Goal: Transaction & Acquisition: Purchase product/service

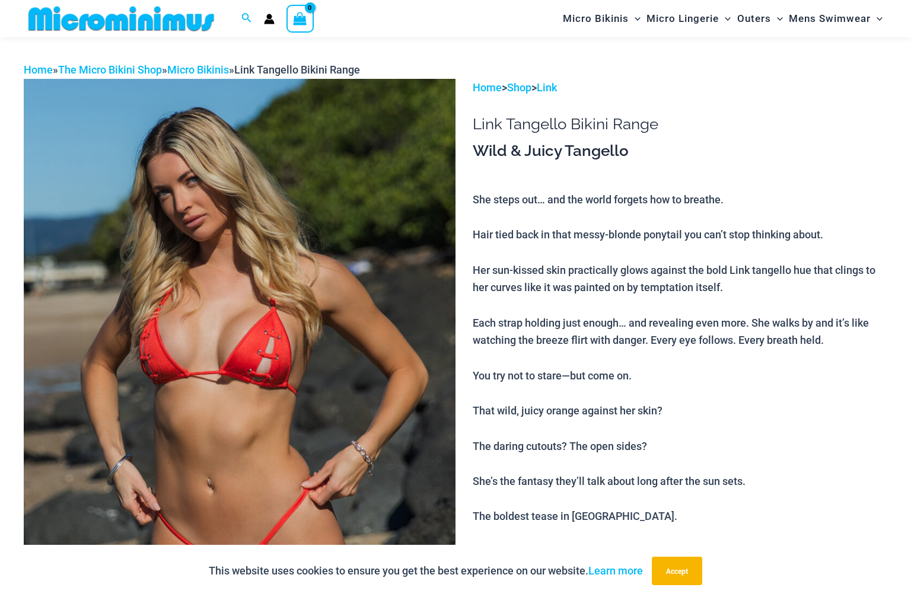
scroll to position [164, 0]
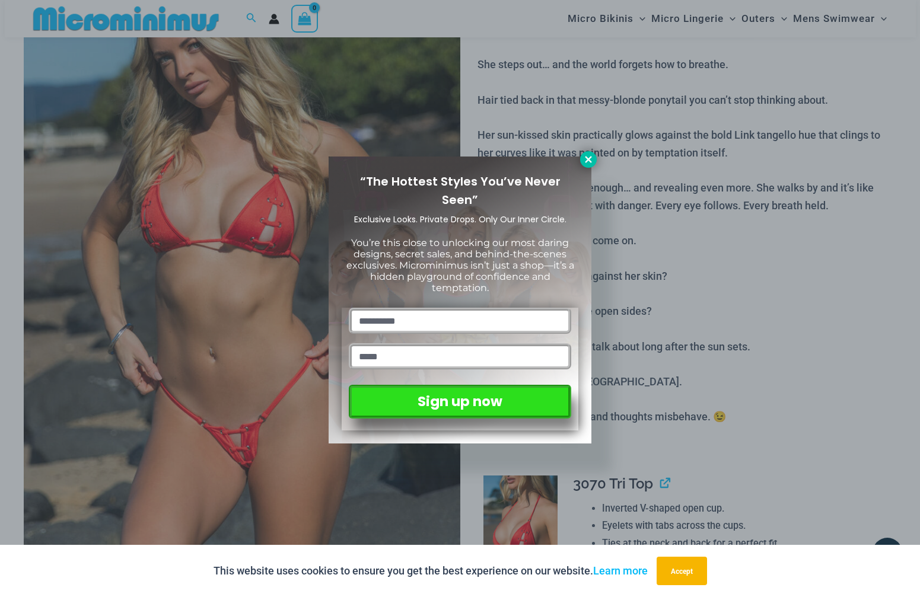
click at [586, 158] on icon at bounding box center [588, 159] width 11 height 11
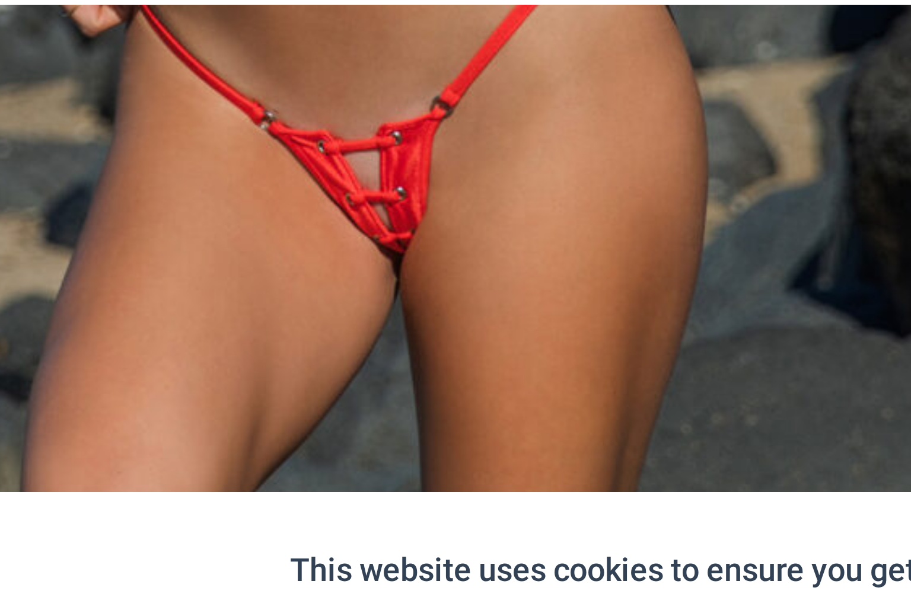
scroll to position [414, 0]
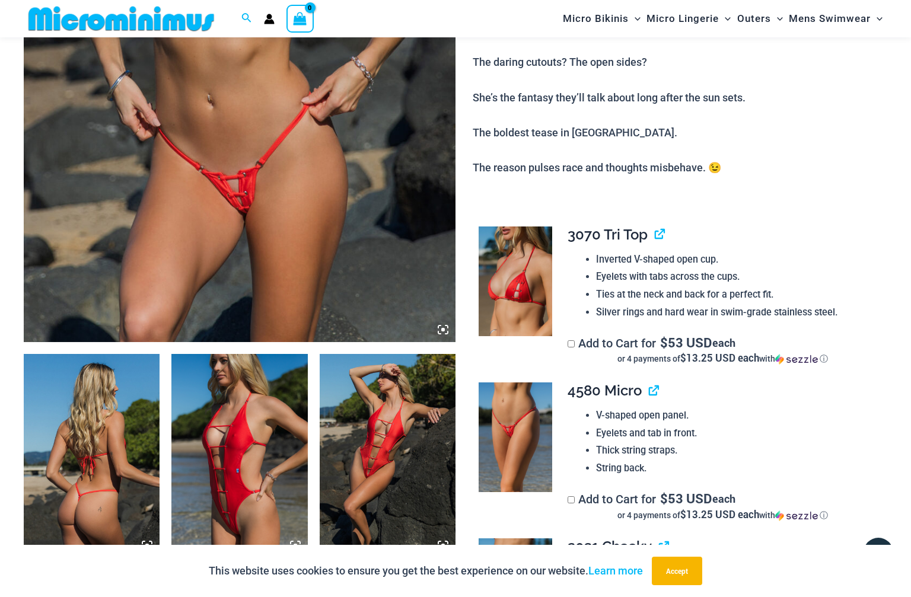
click at [72, 485] on img at bounding box center [92, 456] width 136 height 204
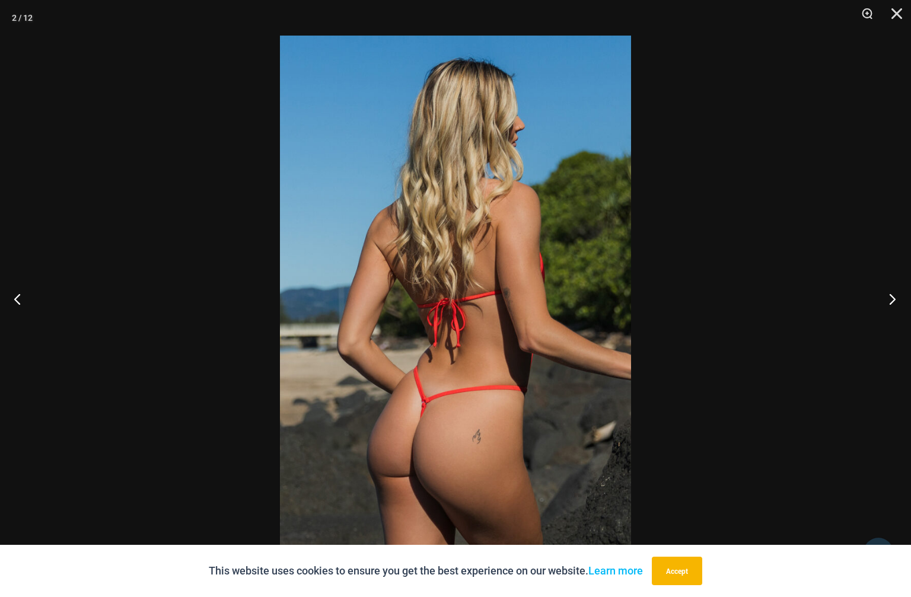
click at [892, 301] on button "Next" at bounding box center [889, 298] width 44 height 59
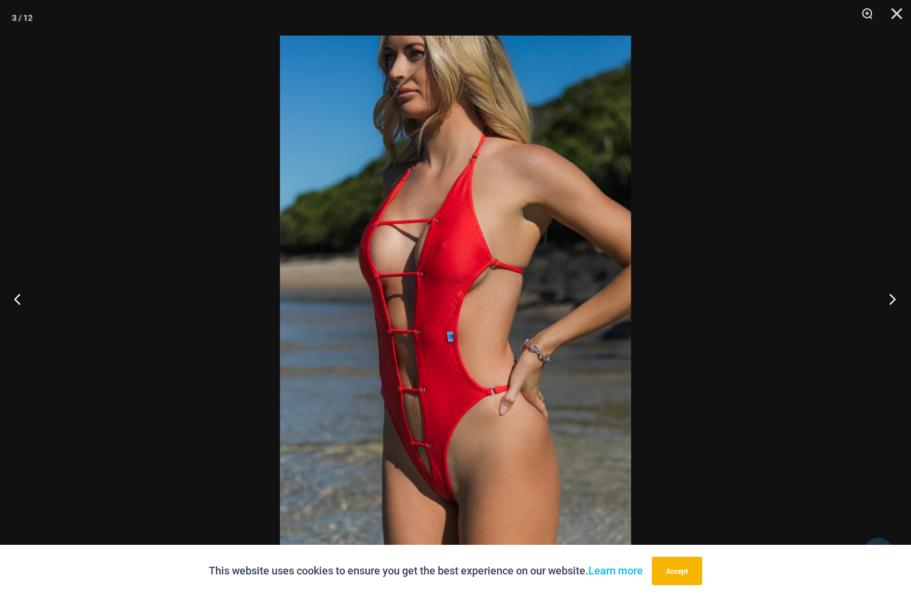
click at [892, 301] on button "Next" at bounding box center [889, 298] width 44 height 59
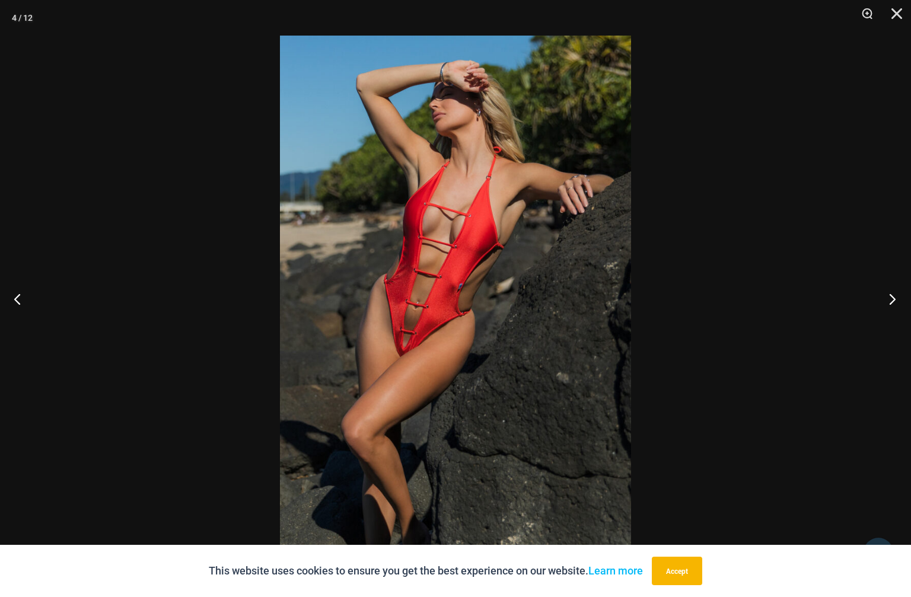
click at [892, 301] on button "Next" at bounding box center [889, 298] width 44 height 59
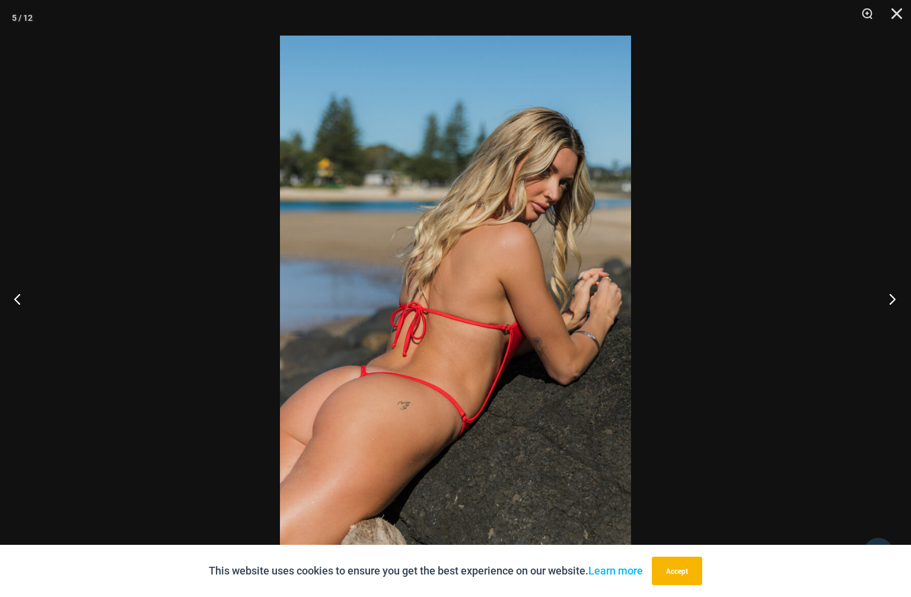
click at [892, 301] on button "Next" at bounding box center [889, 298] width 44 height 59
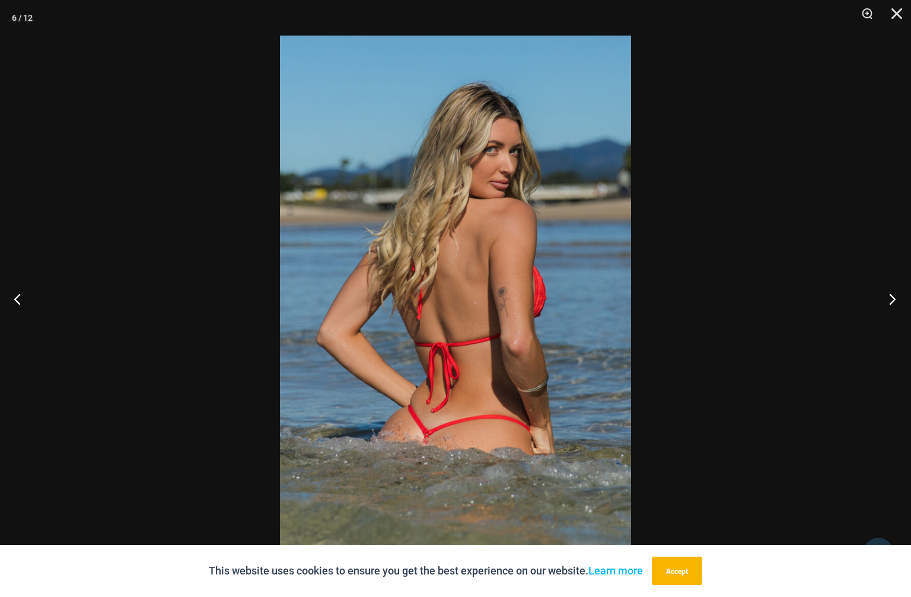
click at [892, 301] on button "Next" at bounding box center [889, 298] width 44 height 59
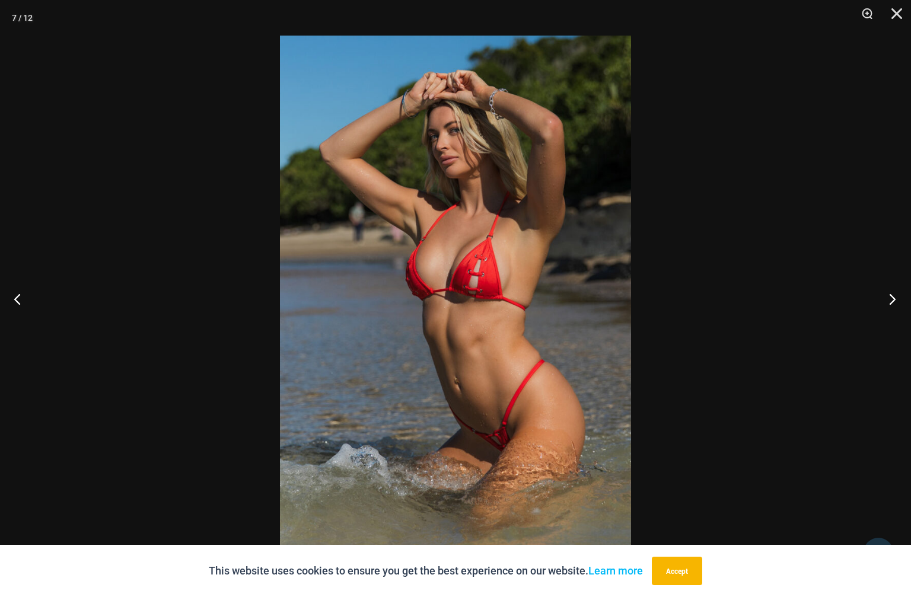
click at [892, 301] on button "Next" at bounding box center [889, 298] width 44 height 59
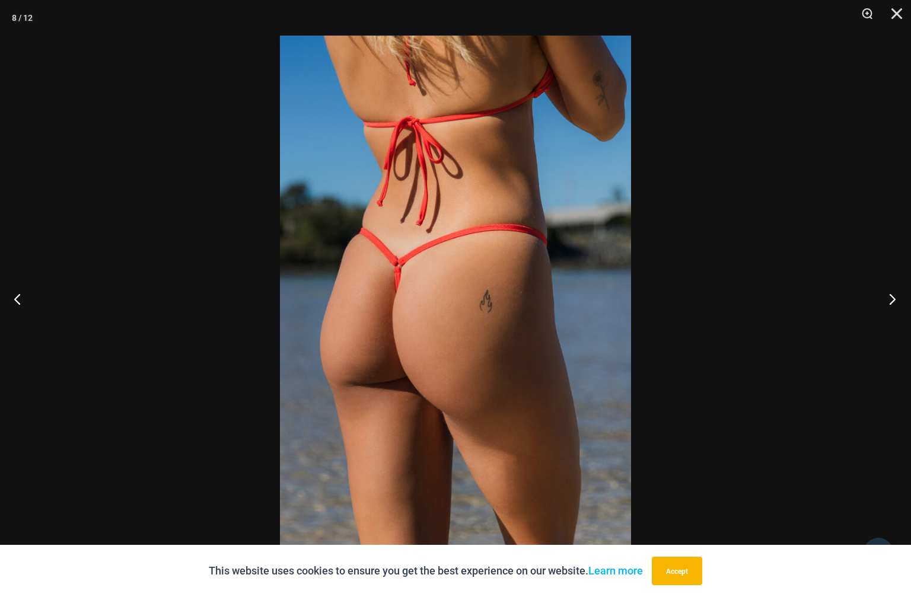
click at [892, 301] on button "Next" at bounding box center [889, 298] width 44 height 59
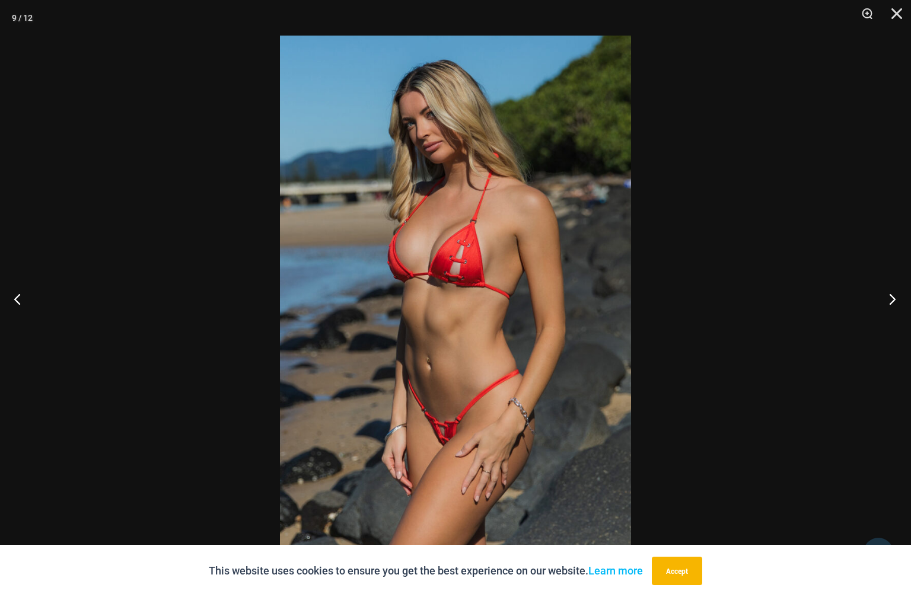
click at [892, 301] on button "Next" at bounding box center [889, 298] width 44 height 59
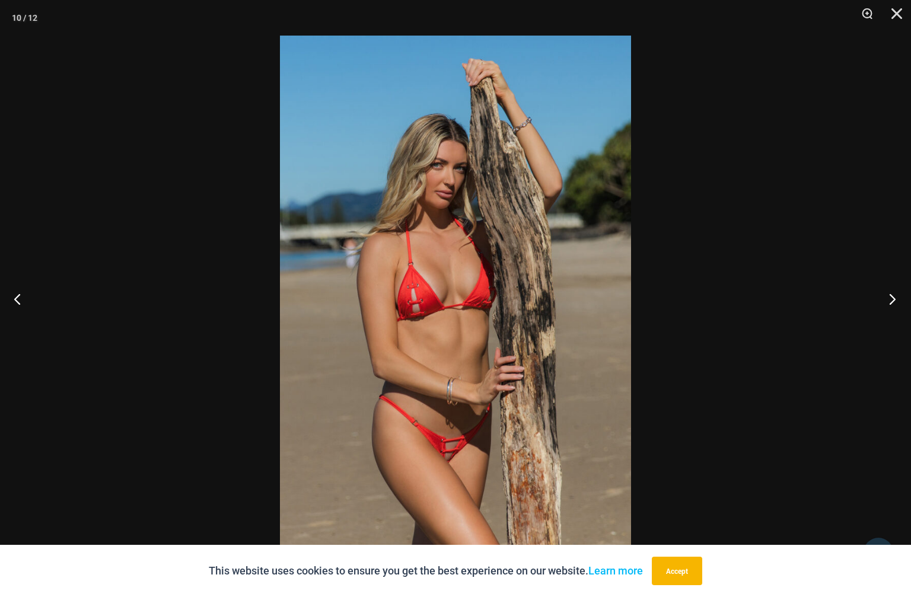
click at [892, 301] on button "Next" at bounding box center [889, 298] width 44 height 59
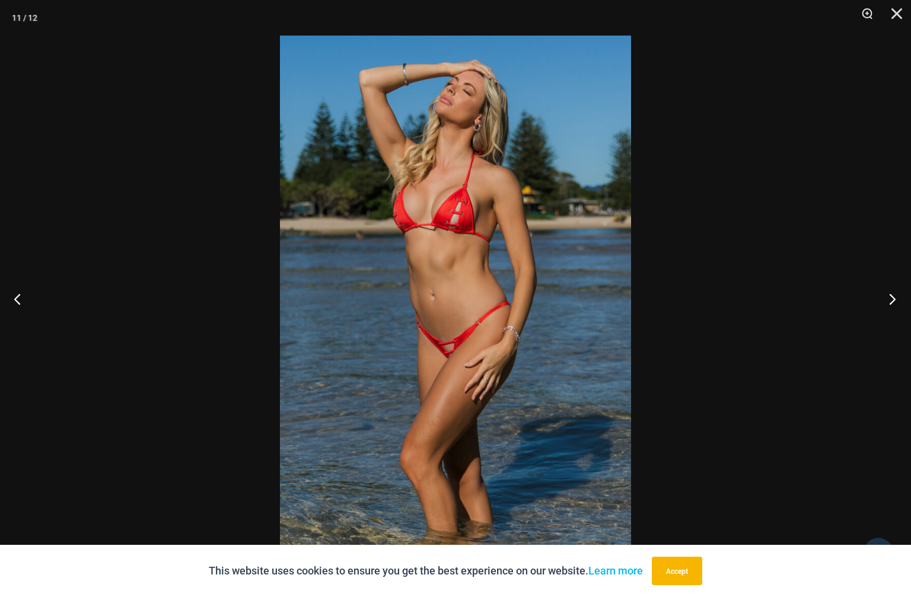
click at [892, 301] on button "Next" at bounding box center [889, 298] width 44 height 59
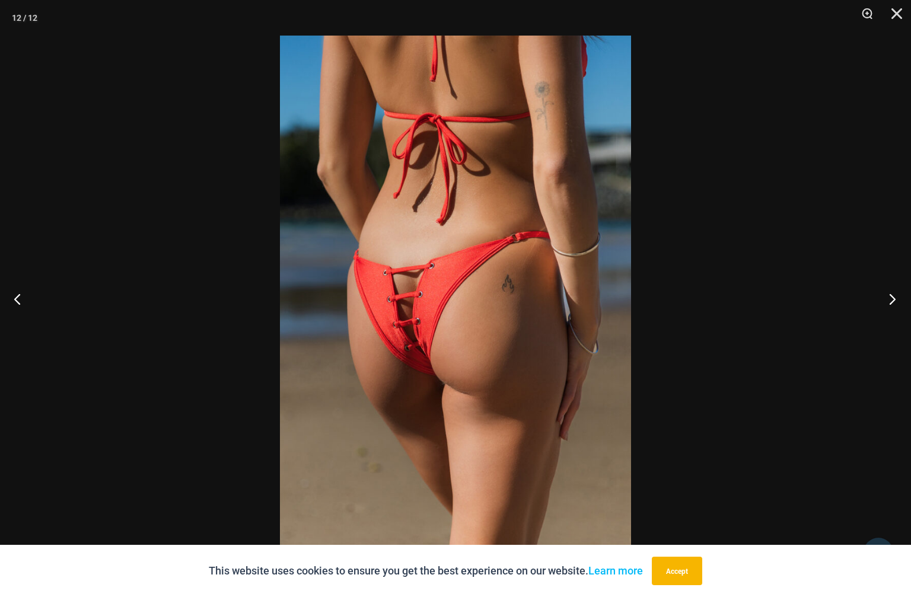
click at [892, 301] on button "Next" at bounding box center [889, 298] width 44 height 59
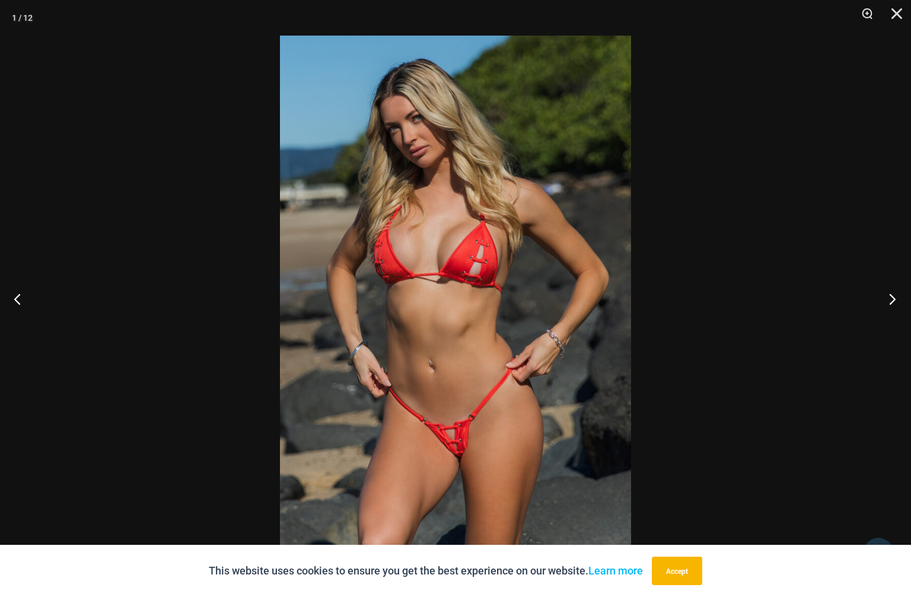
click at [892, 301] on button "Next" at bounding box center [889, 298] width 44 height 59
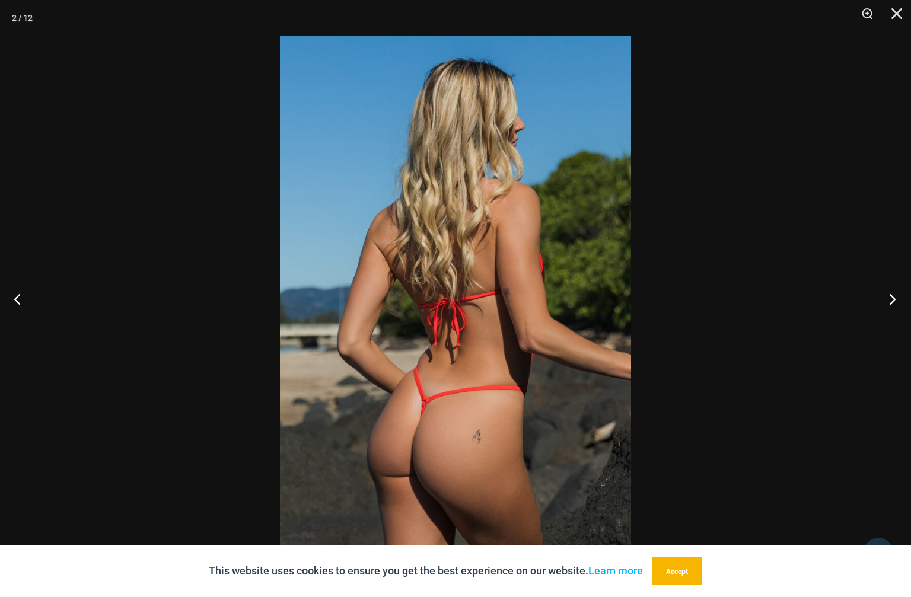
click at [892, 301] on button "Next" at bounding box center [889, 298] width 44 height 59
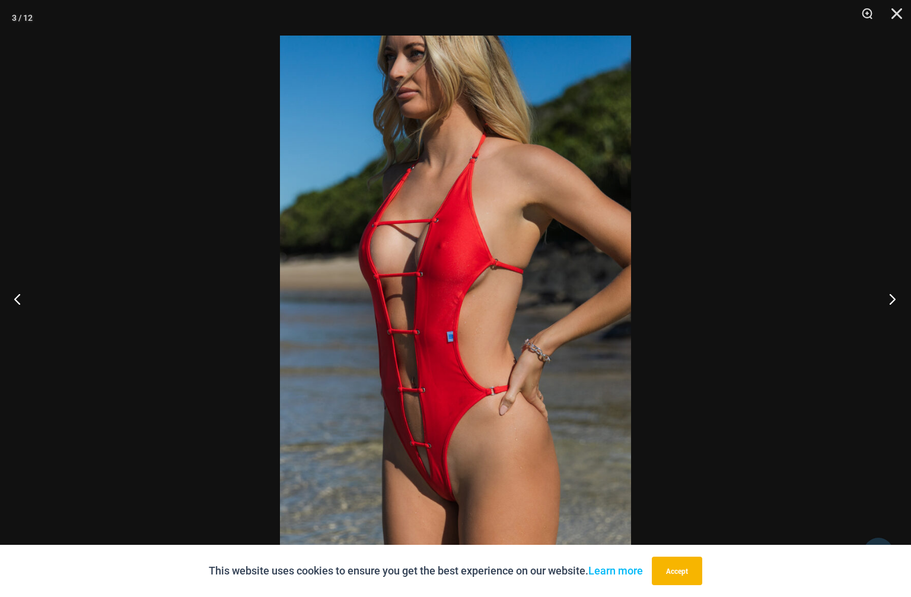
click at [892, 301] on button "Next" at bounding box center [889, 298] width 44 height 59
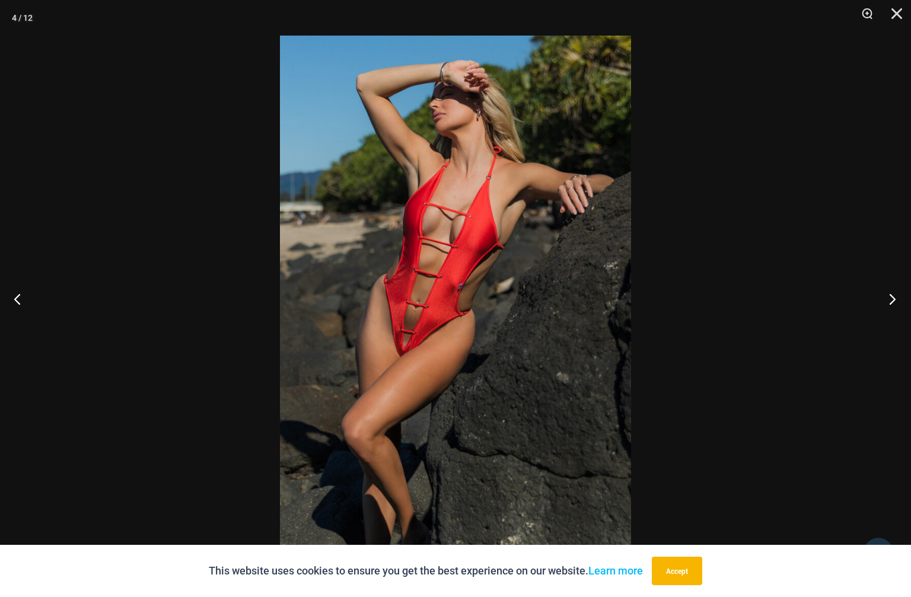
click at [892, 301] on button "Next" at bounding box center [889, 298] width 44 height 59
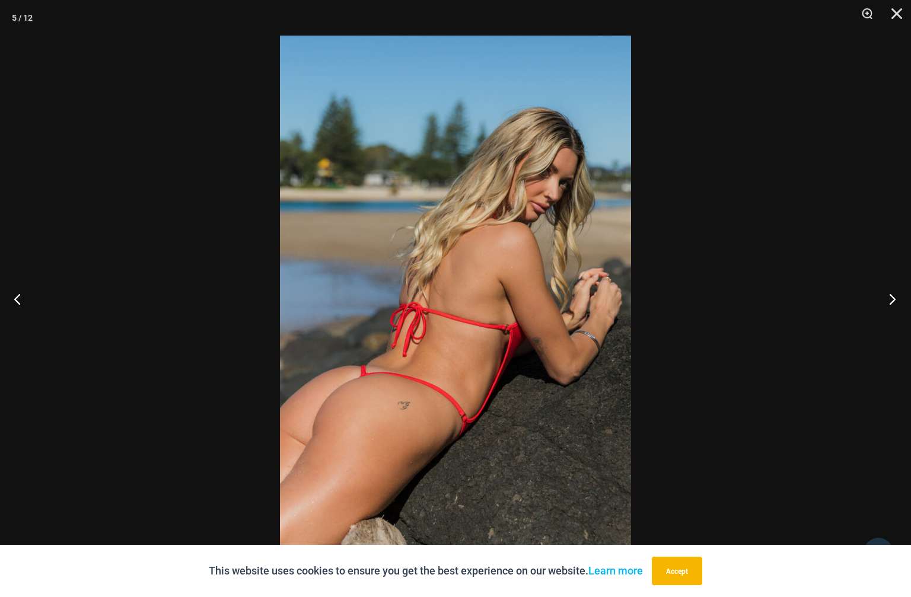
click at [892, 301] on button "Next" at bounding box center [889, 298] width 44 height 59
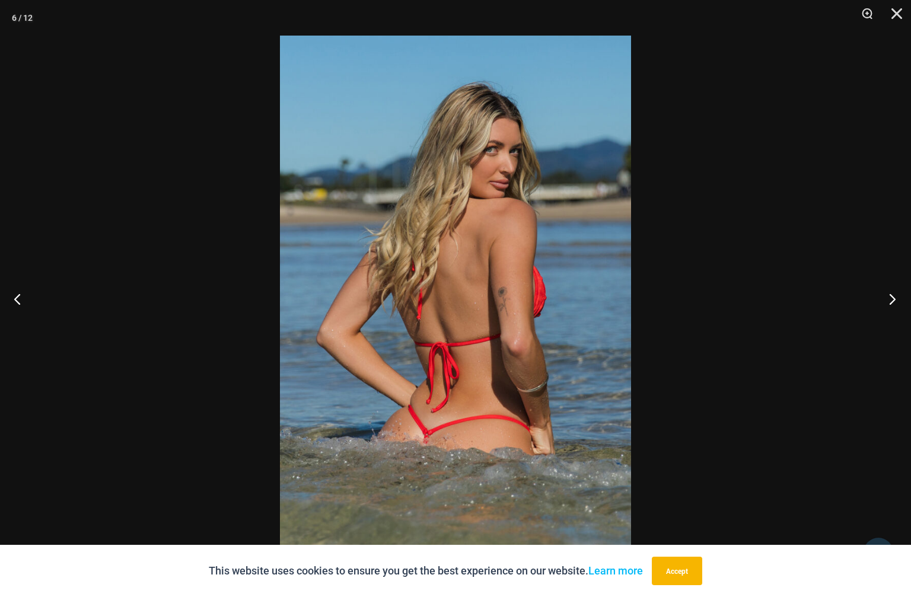
click at [892, 301] on button "Next" at bounding box center [889, 298] width 44 height 59
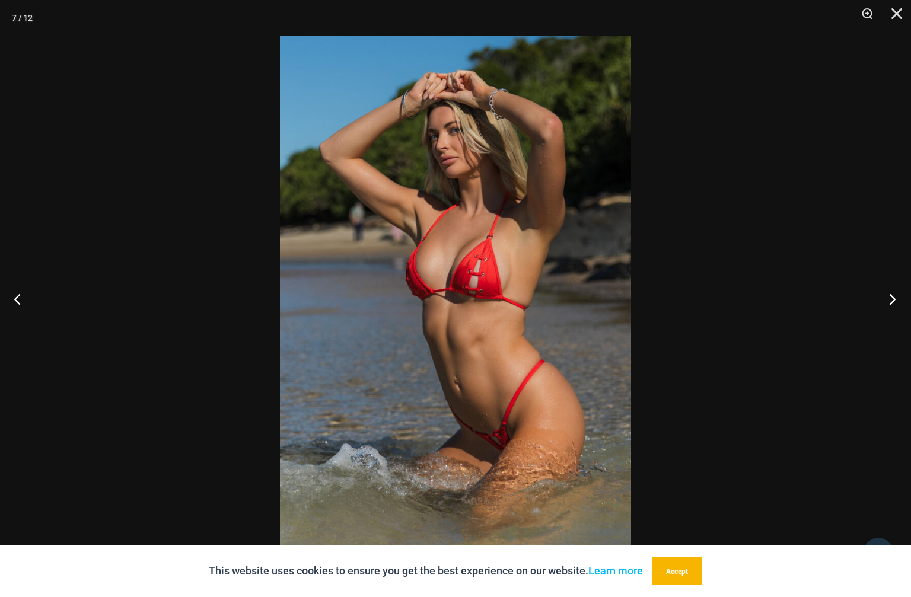
click at [892, 301] on button "Next" at bounding box center [889, 298] width 44 height 59
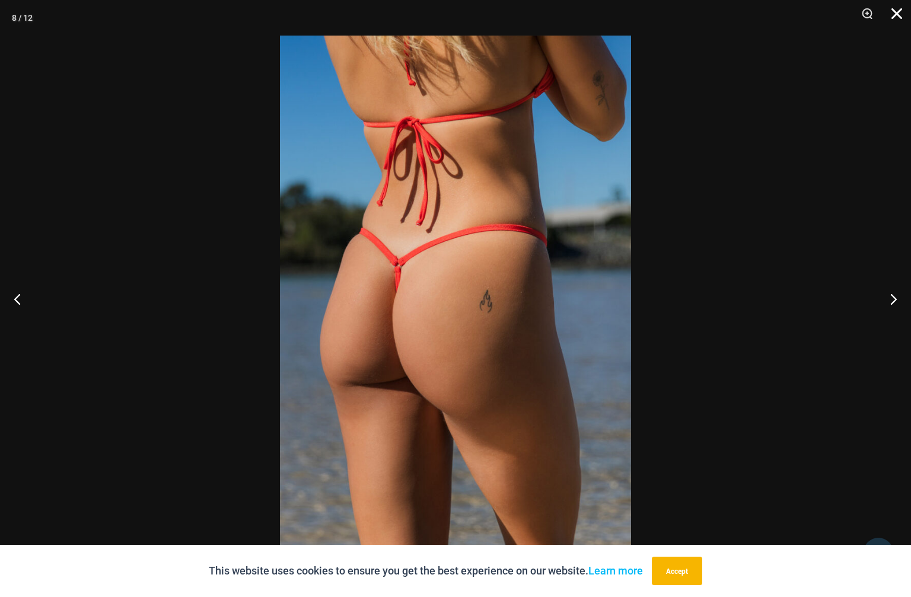
click at [900, 16] on button "Close" at bounding box center [893, 18] width 30 height 36
